Goal: Register for event/course

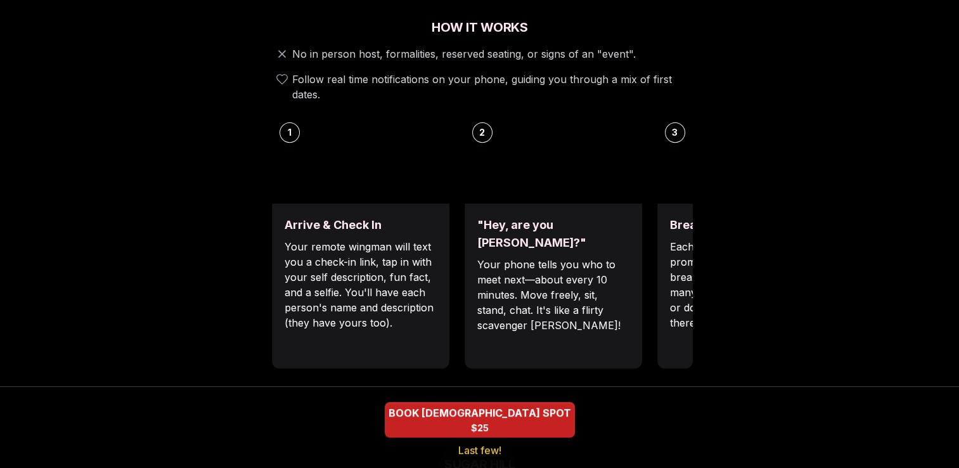
scroll to position [444, 0]
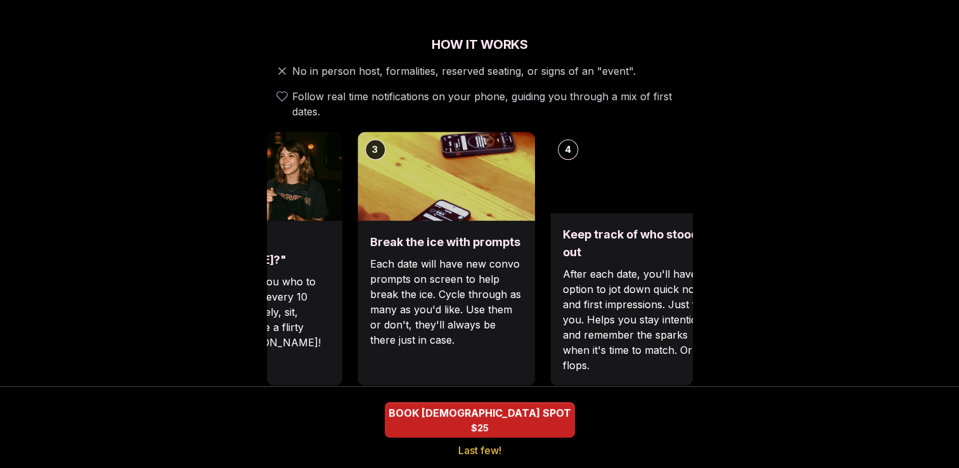
click at [326, 251] on div ""Hey, are you [PERSON_NAME]?" Your phone tells you who to meet next—about every…" at bounding box center [253, 303] width 177 height 165
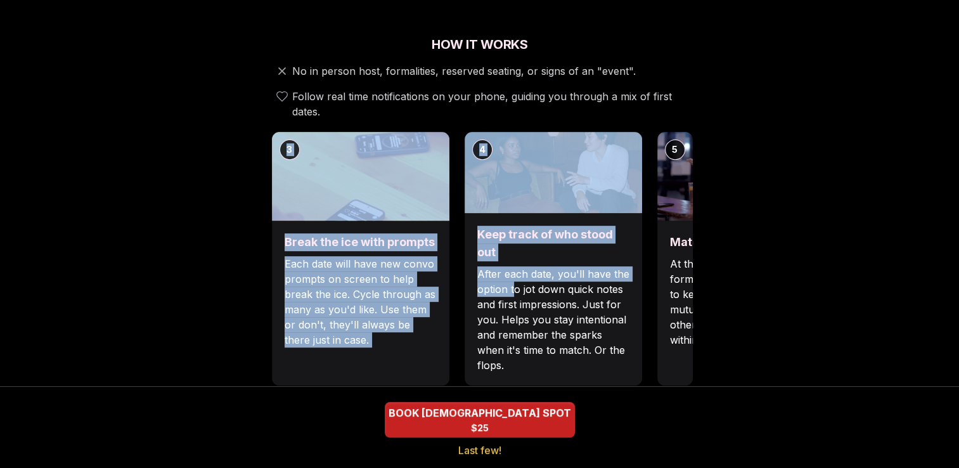
drag, startPoint x: 641, startPoint y: 288, endPoint x: 514, endPoint y: 280, distance: 127.6
click at [514, 280] on div "1 Arrive & Check In Your remote wingman will text you a check-in link, tap in w…" at bounding box center [480, 258] width 426 height 253
click at [812, 289] on div "Luvvly Speed Dating [DATE] Age Range 25 - 32 Orientation [DEMOGRAPHIC_DATA] Eve…" at bounding box center [479, 410] width 867 height 1575
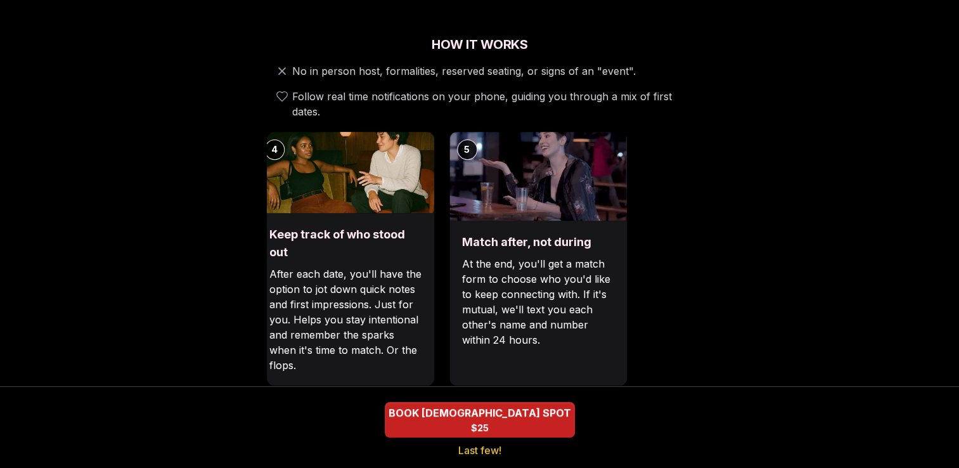
click at [321, 319] on p "After each date, you'll have the option to jot down quick notes and first impre…" at bounding box center [345, 319] width 152 height 106
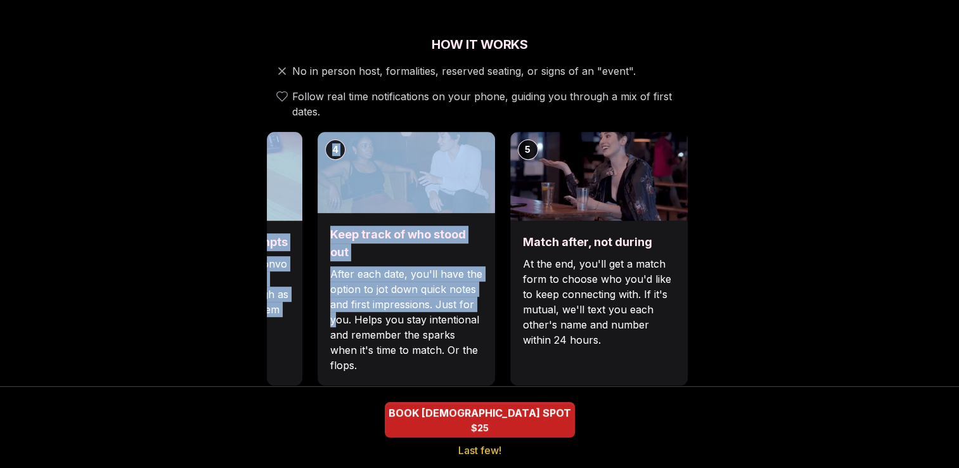
drag, startPoint x: 497, startPoint y: 283, endPoint x: 926, endPoint y: 302, distance: 429.4
click at [926, 302] on main "EVENTS LUVVLY 🔥 Few spots left! Luvvly Speed Dating [DATE] Age Range 25 - 32 Or…" at bounding box center [479, 426] width 959 height 1740
drag, startPoint x: 926, startPoint y: 302, endPoint x: 821, endPoint y: 304, distance: 105.2
click at [821, 304] on div "Luvvly Speed Dating [DATE] Age Range 25 - 32 Orientation [DEMOGRAPHIC_DATA] Eve…" at bounding box center [479, 410] width 867 height 1575
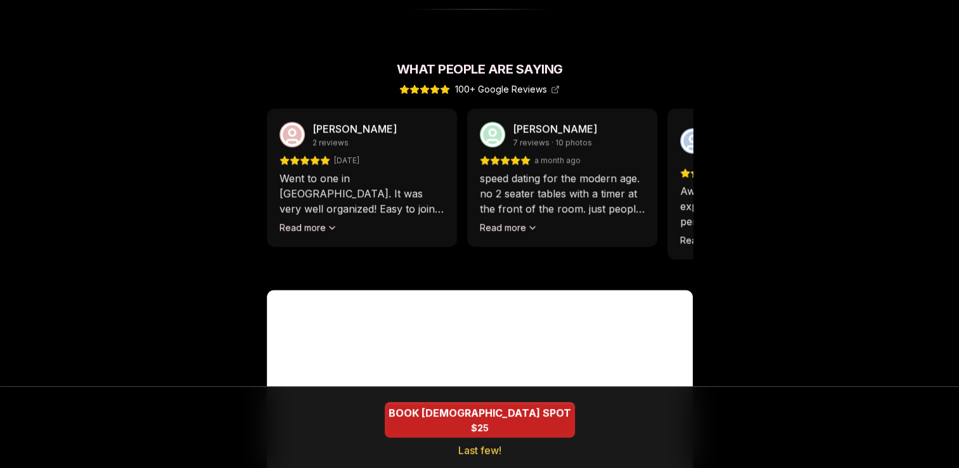
scroll to position [1141, 0]
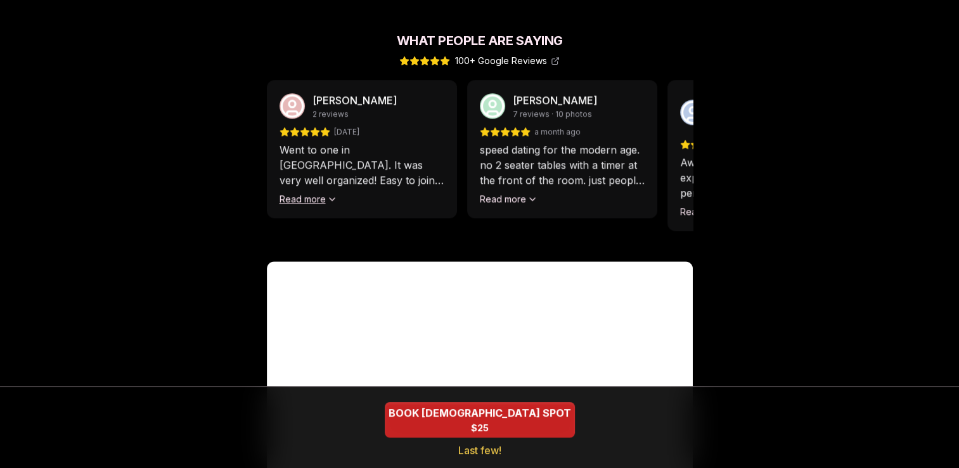
click at [327, 194] on icon at bounding box center [332, 199] width 10 height 10
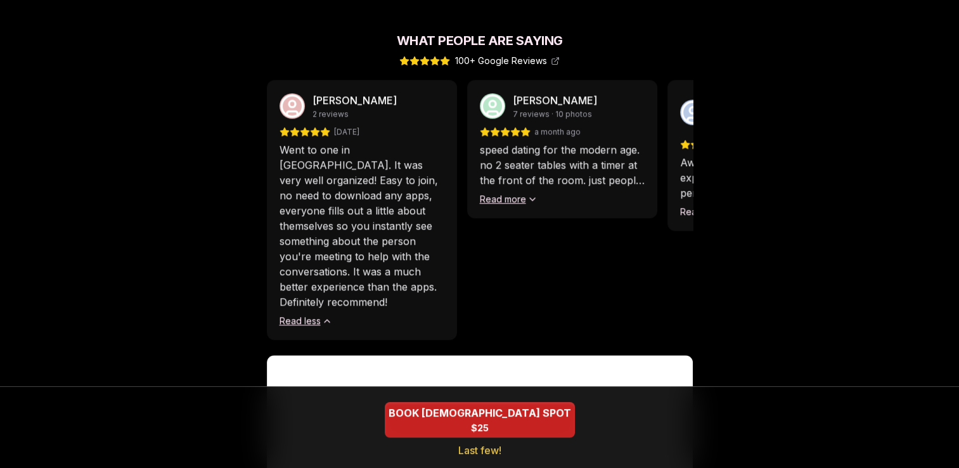
click at [528, 194] on icon at bounding box center [532, 199] width 10 height 10
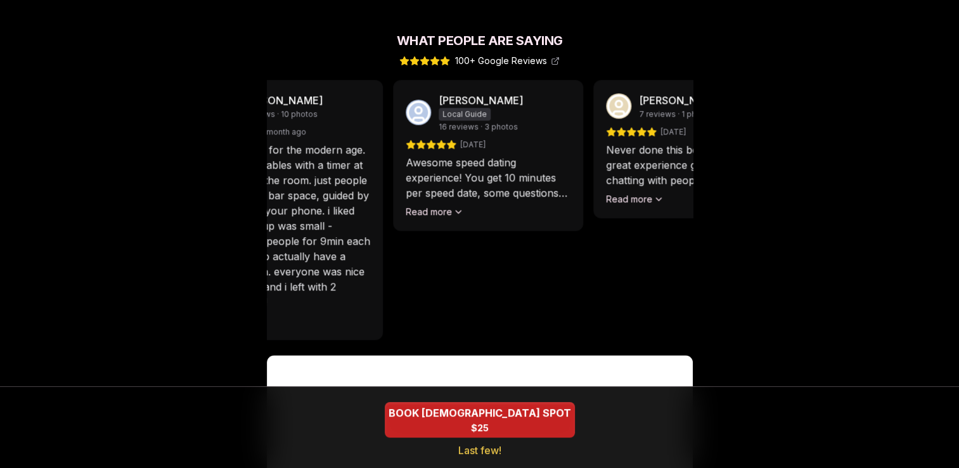
click at [393, 265] on div "[PERSON_NAME] 2 reviews [DATE] Went to one in [GEOGRAPHIC_DATA]. It was very we…" at bounding box center [205, 210] width 426 height 260
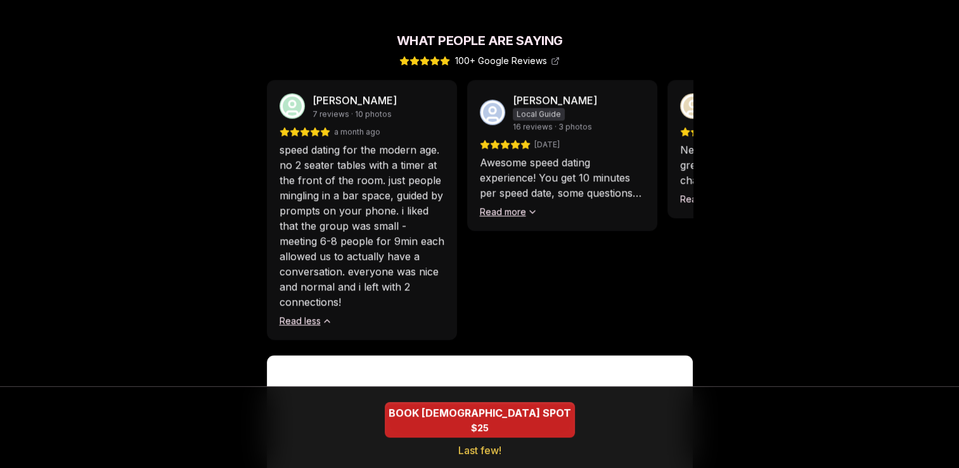
click at [527, 205] on button "Read more" at bounding box center [509, 211] width 58 height 13
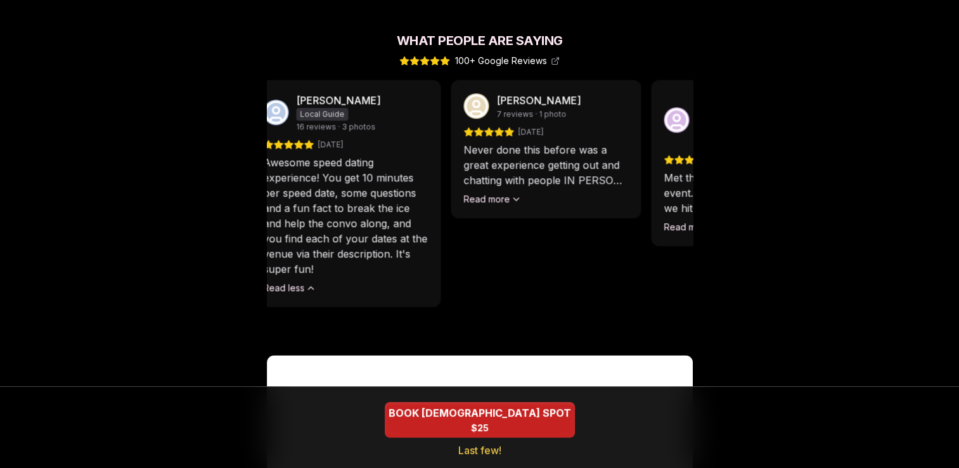
click at [348, 252] on div "[PERSON_NAME] Local Guide 16 reviews · 3 photos [DATE] Awesome speed dating exp…" at bounding box center [345, 193] width 190 height 227
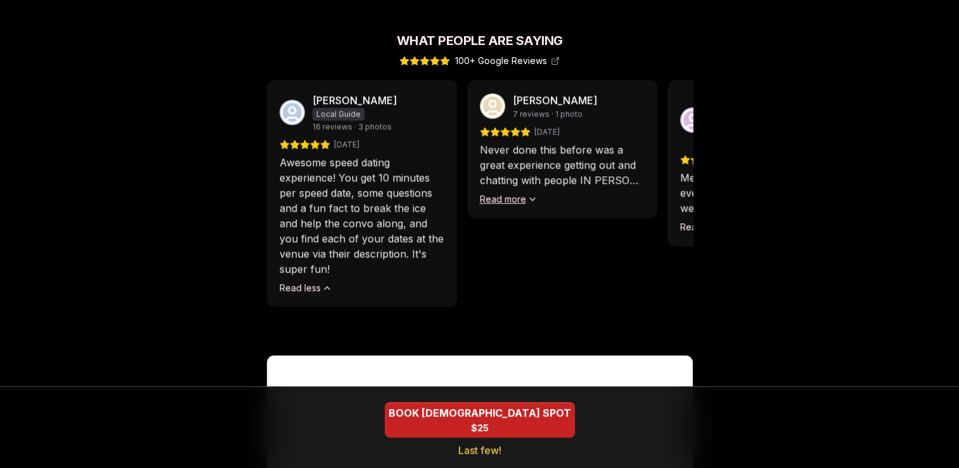
click at [512, 193] on button "Read more" at bounding box center [509, 199] width 58 height 13
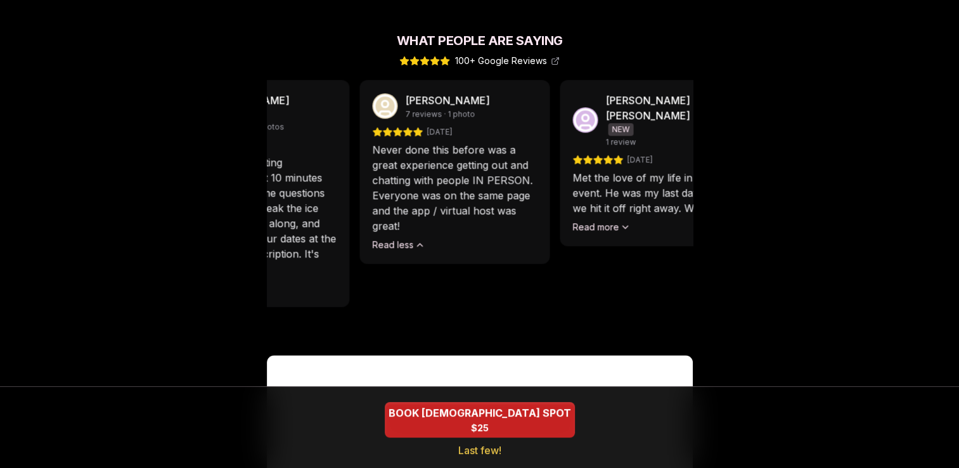
click at [375, 224] on div "Never done this before was a great experience getting out and chatting with peo…" at bounding box center [454, 196] width 165 height 109
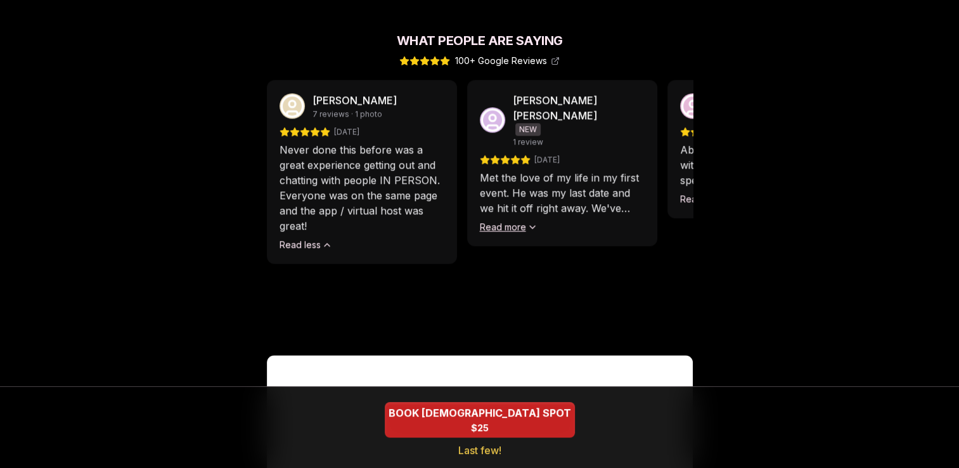
click at [524, 221] on button "Read more" at bounding box center [509, 227] width 58 height 13
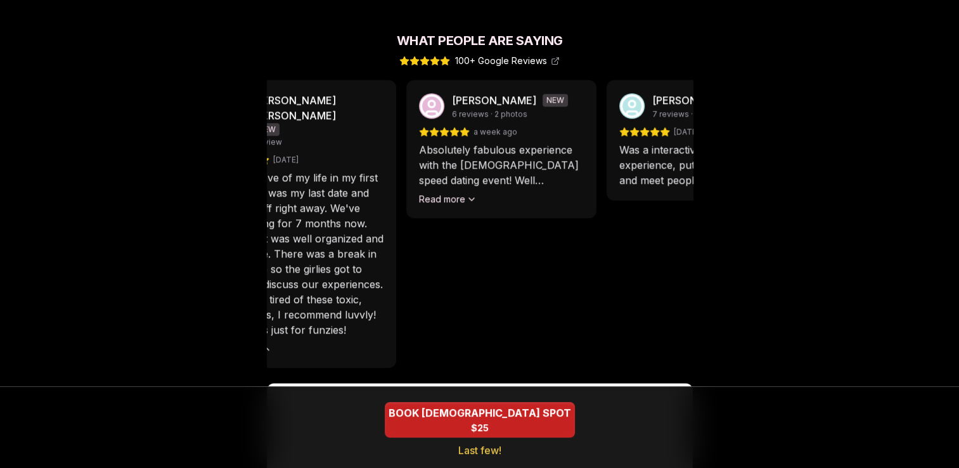
click at [345, 238] on div "[PERSON_NAME] [PERSON_NAME] NEW 1 review [DATE] Met the love of my life in my f…" at bounding box center [301, 224] width 190 height 288
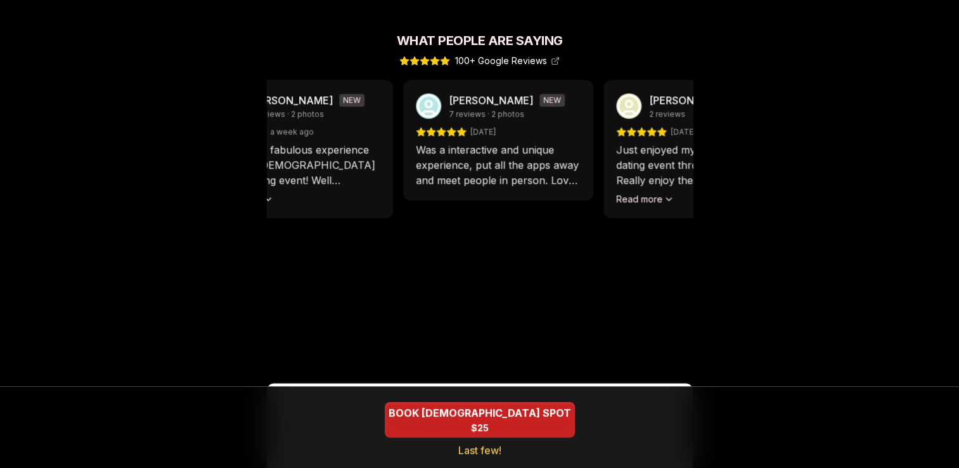
click at [355, 184] on div "Absolutely fabulous experience with the [DEMOGRAPHIC_DATA] speed dating event! …" at bounding box center [297, 173] width 165 height 63
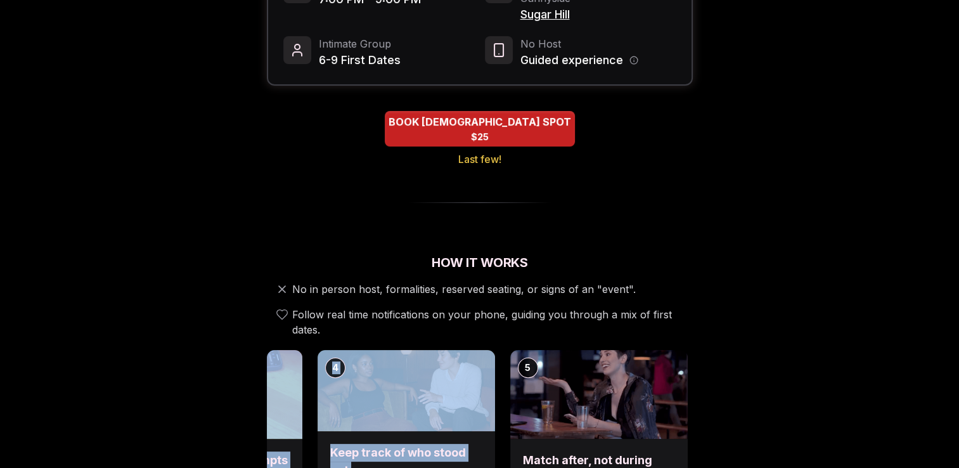
scroll to position [0, 0]
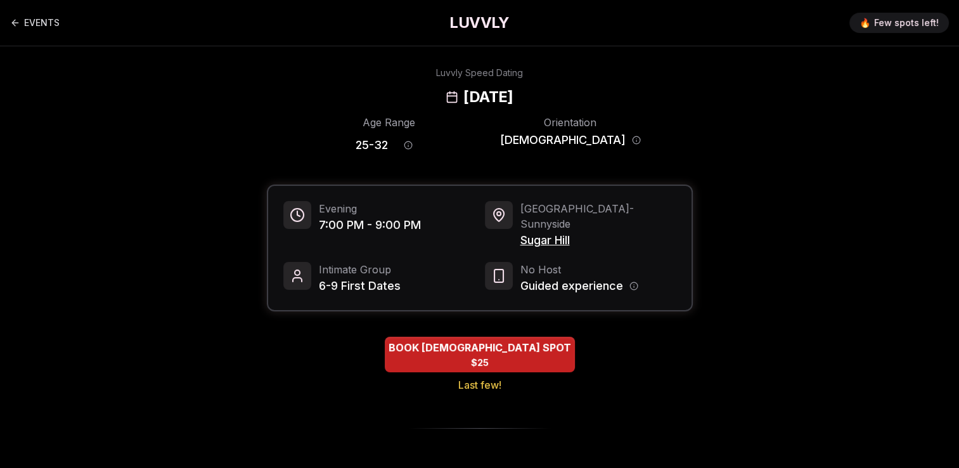
drag, startPoint x: 34, startPoint y: 22, endPoint x: 56, endPoint y: 46, distance: 32.8
click at [34, 22] on link "EVENTS" at bounding box center [34, 22] width 49 height 25
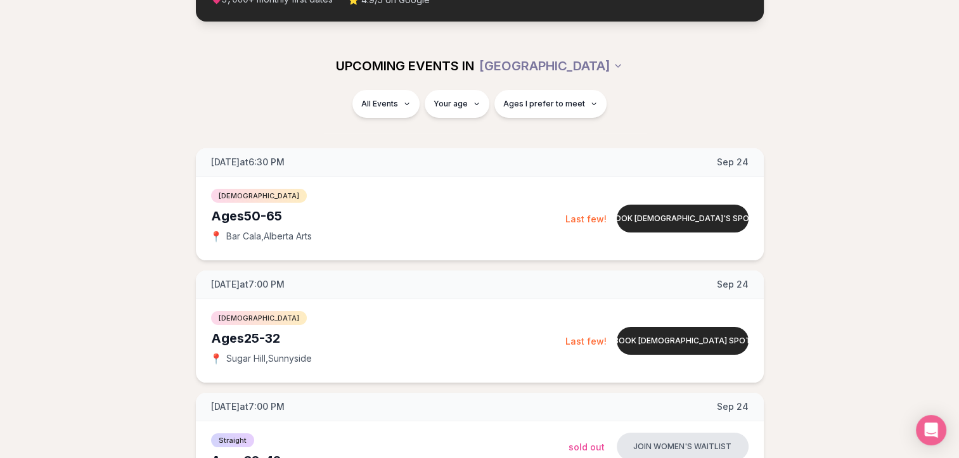
scroll to position [127, 0]
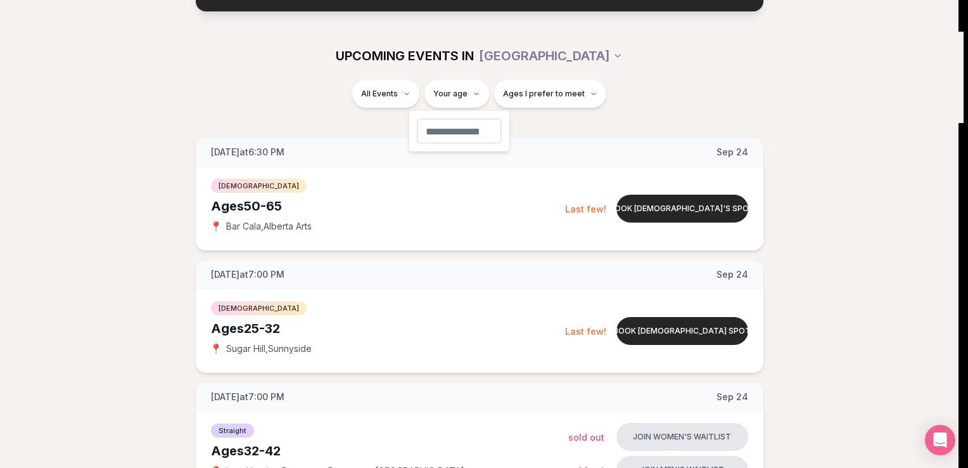
type input "**"
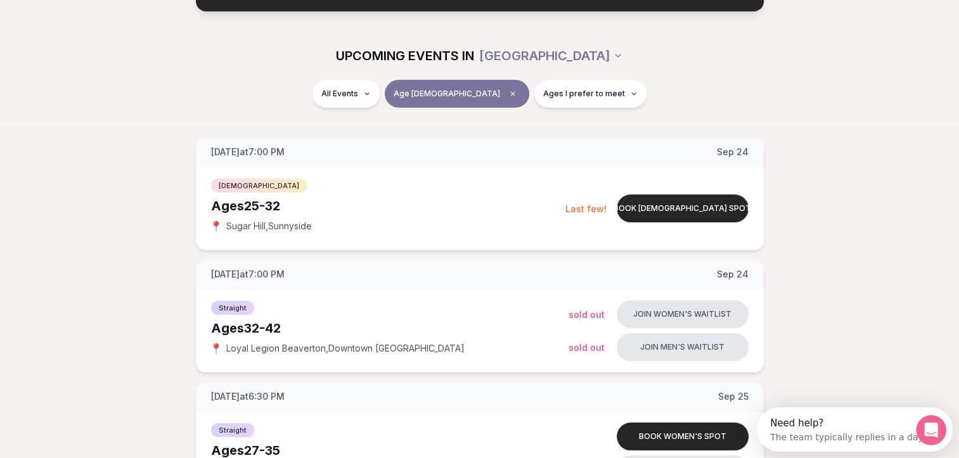
click at [695, 85] on div "All Events Age [DEMOGRAPHIC_DATA] Ages I prefer to meet" at bounding box center [480, 96] width 710 height 33
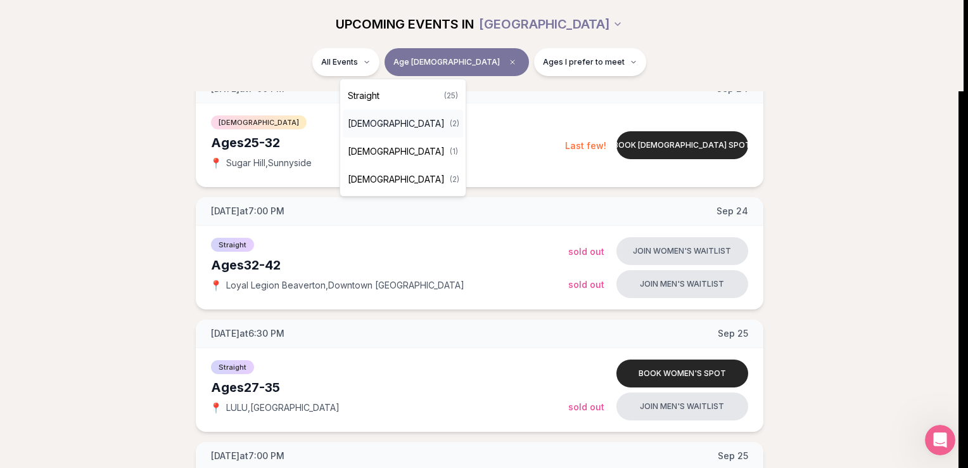
click at [384, 118] on span "[DEMOGRAPHIC_DATA]" at bounding box center [396, 123] width 97 height 13
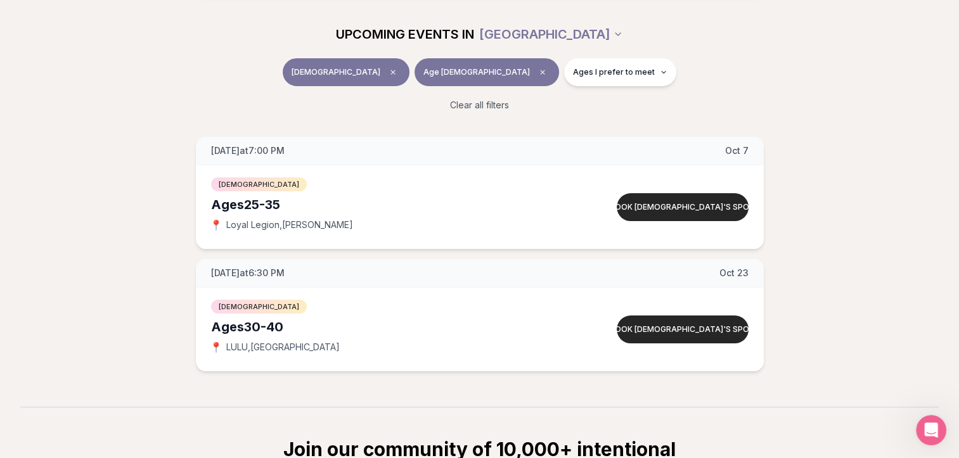
scroll to position [127, 0]
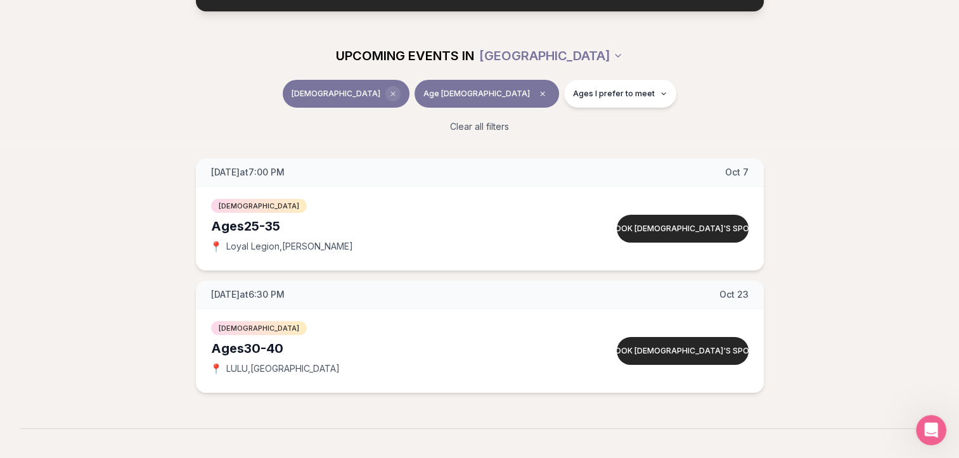
click at [397, 94] on icon "Clear event type filter" at bounding box center [393, 94] width 8 height 8
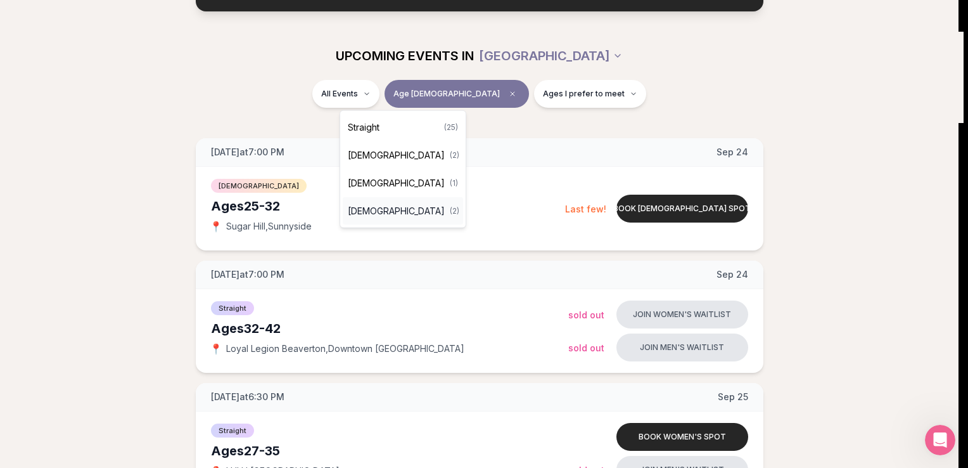
click at [370, 208] on span "[DEMOGRAPHIC_DATA]" at bounding box center [396, 211] width 97 height 13
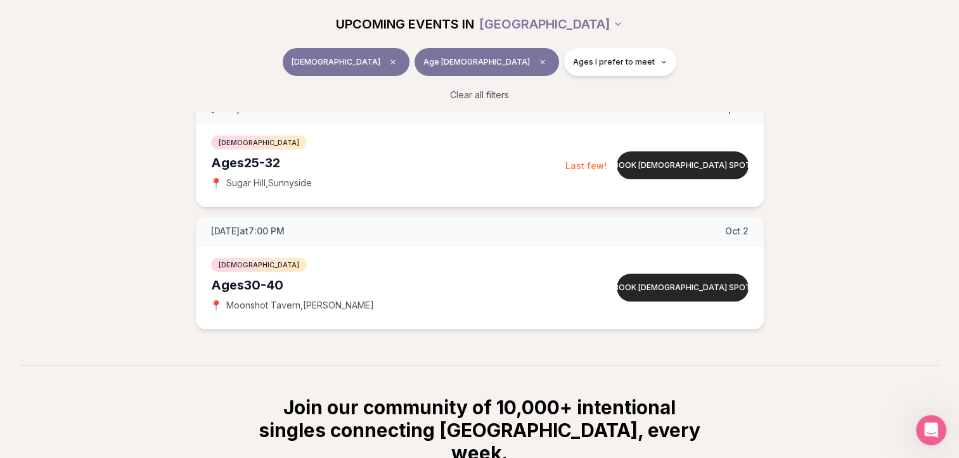
scroll to position [127, 0]
